Goal: Task Accomplishment & Management: Manage account settings

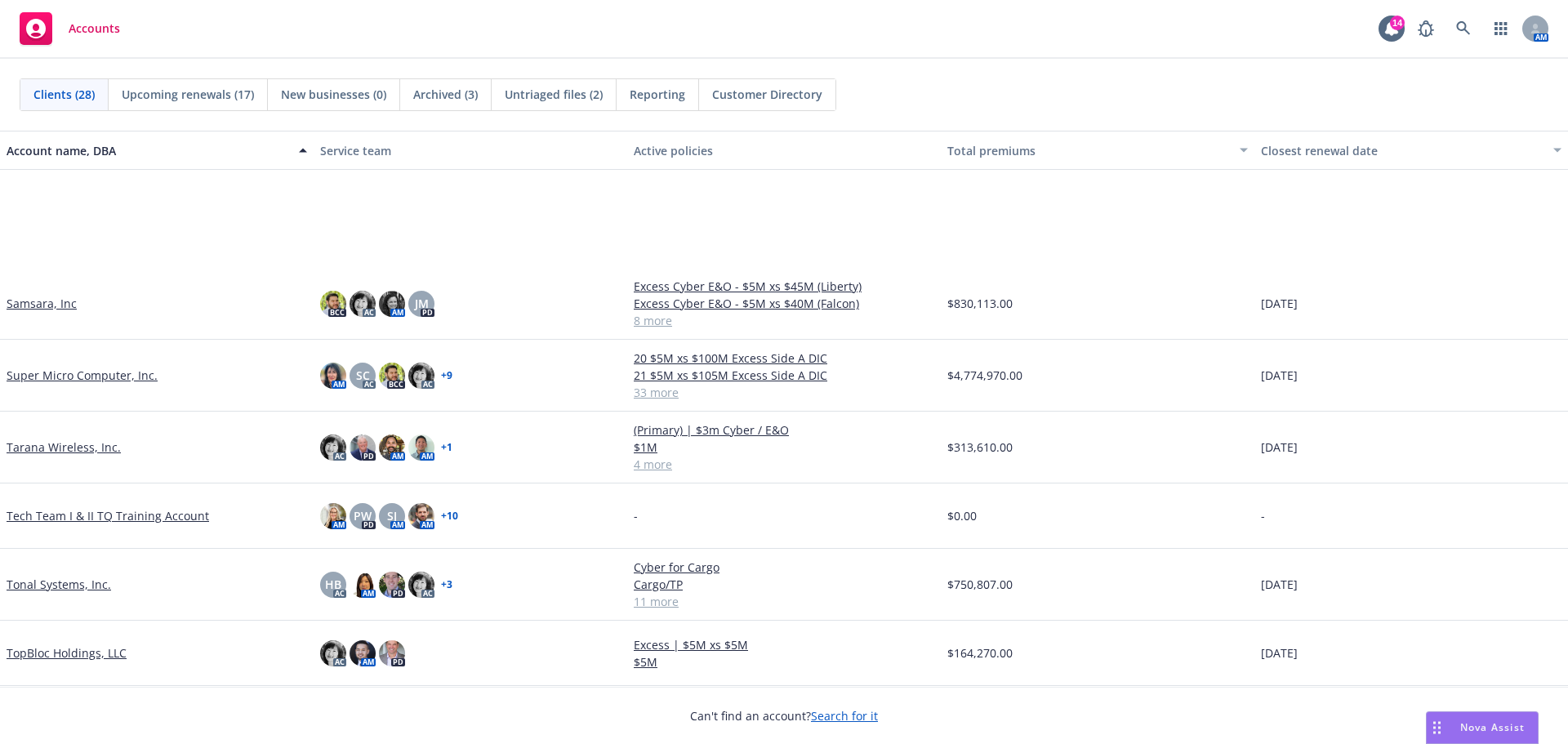
scroll to position [1342, 0]
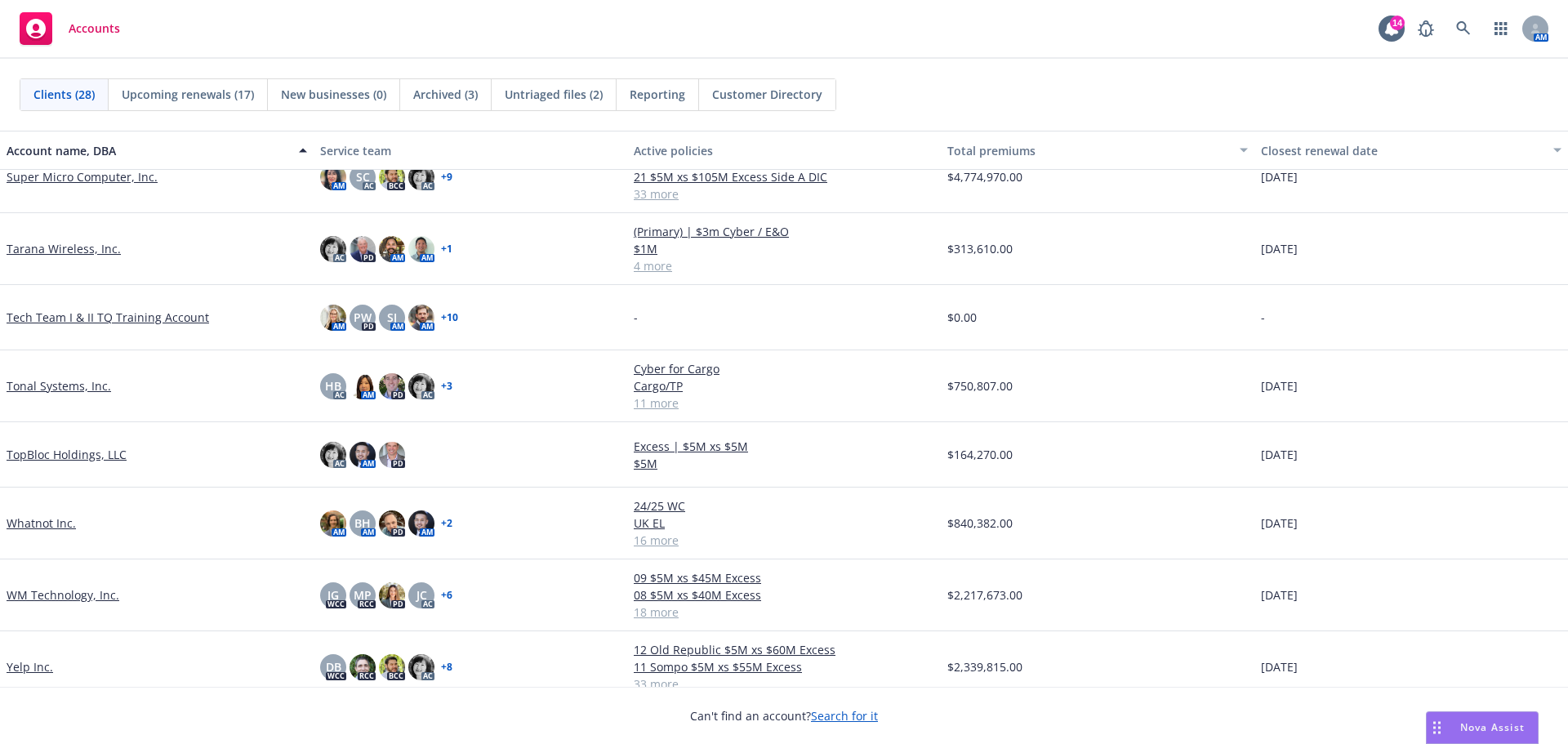
click at [21, 667] on link "Yelp Inc." at bounding box center [30, 666] width 46 height 17
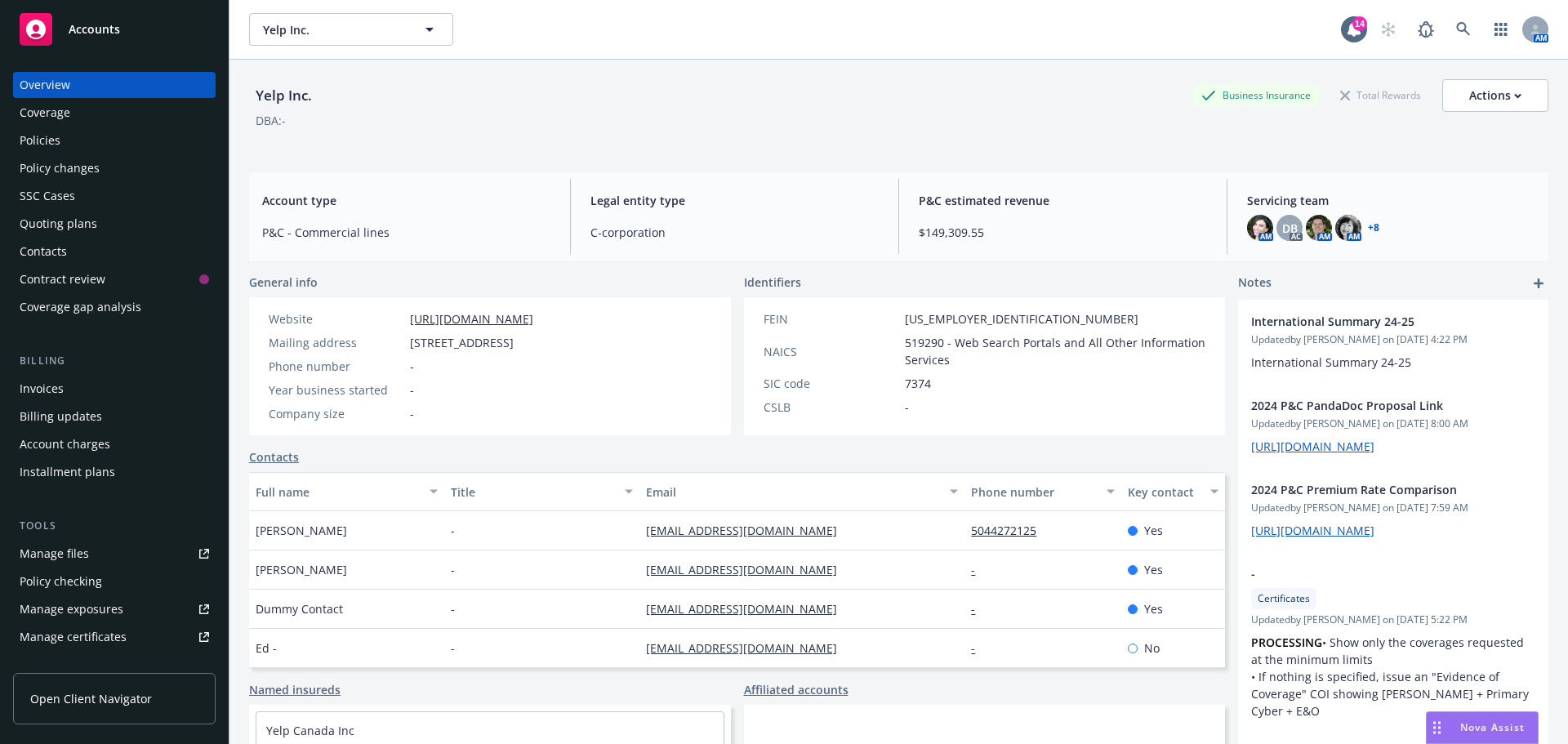
click at [49, 560] on div "Manage files" at bounding box center [54, 554] width 69 height 26
